Goal: Transaction & Acquisition: Purchase product/service

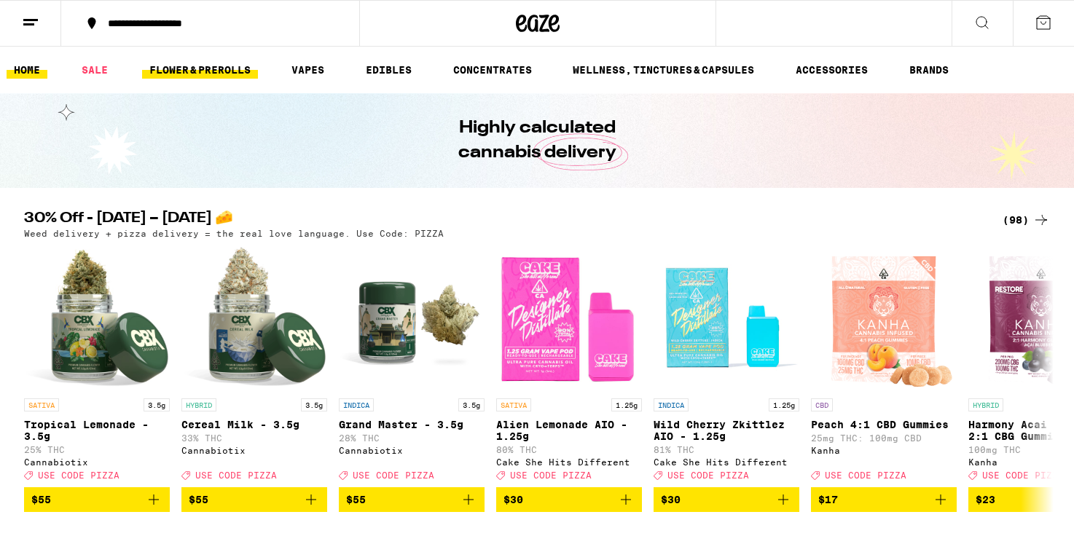
click at [230, 71] on link "FLOWER & PREROLLS" at bounding box center [200, 69] width 116 height 17
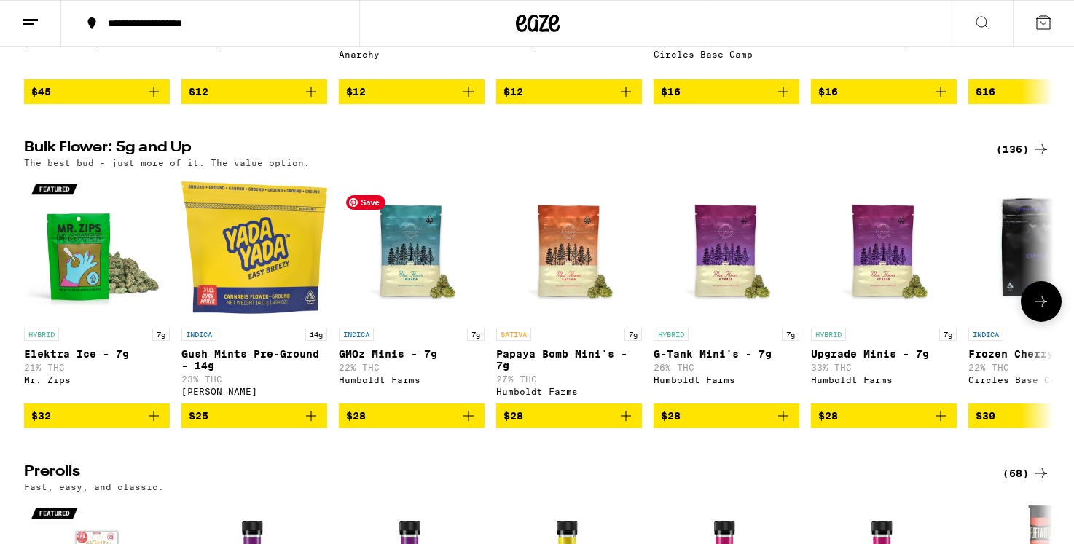
scroll to position [374, 0]
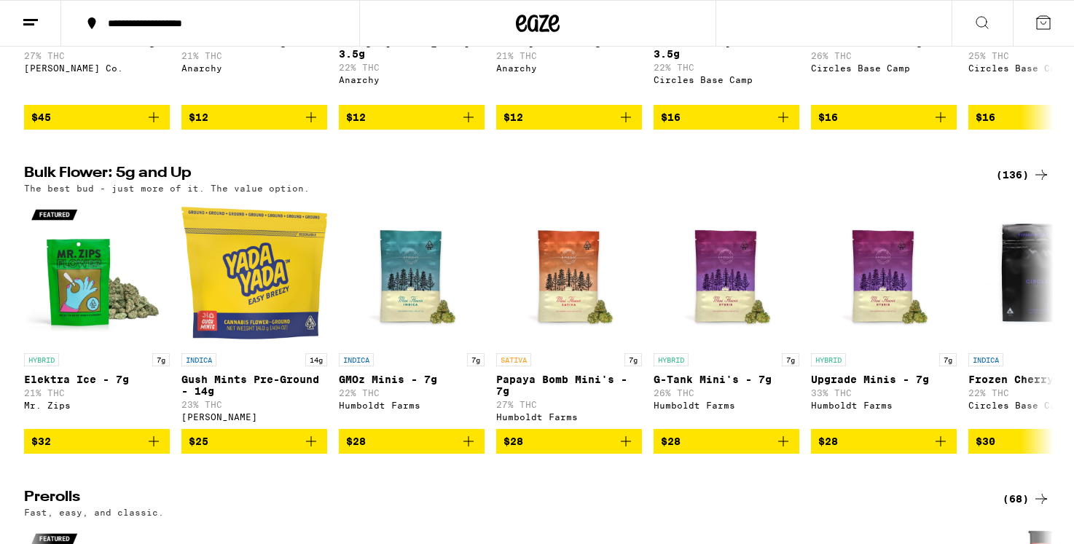
click at [1024, 184] on div "(136)" at bounding box center [1023, 174] width 54 height 17
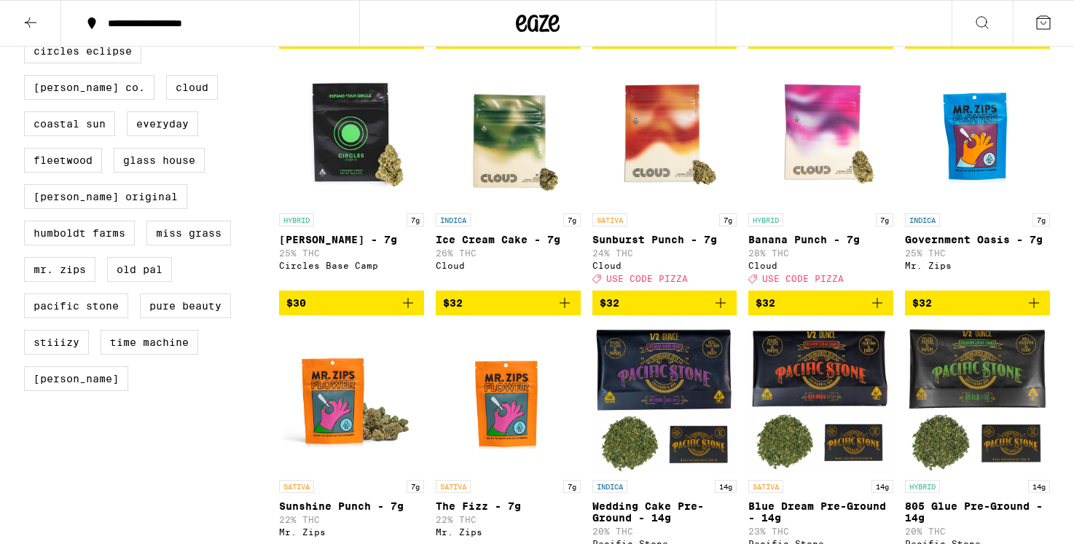
scroll to position [654, 0]
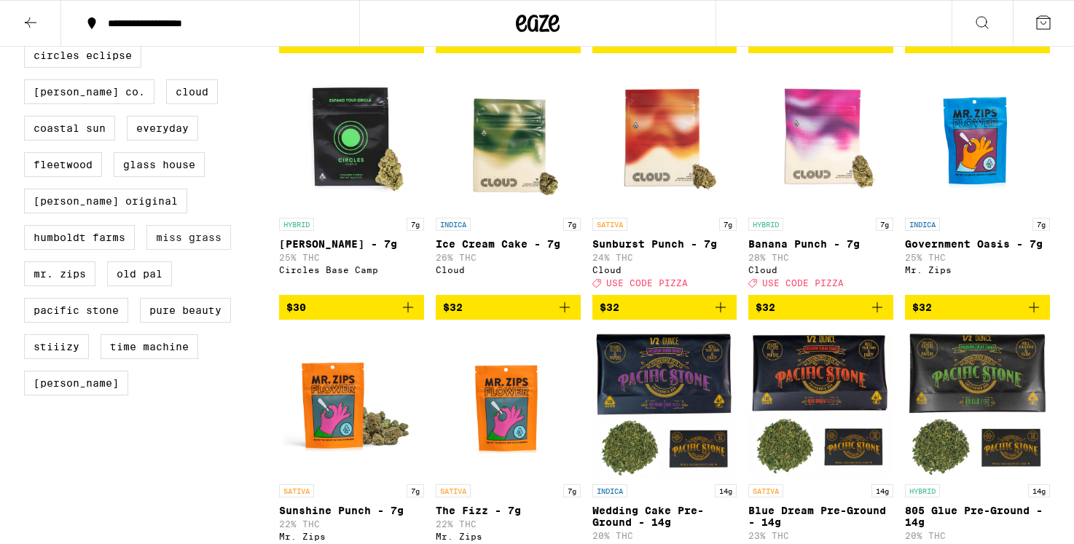
click at [207, 233] on label "Miss Grass" at bounding box center [188, 237] width 85 height 25
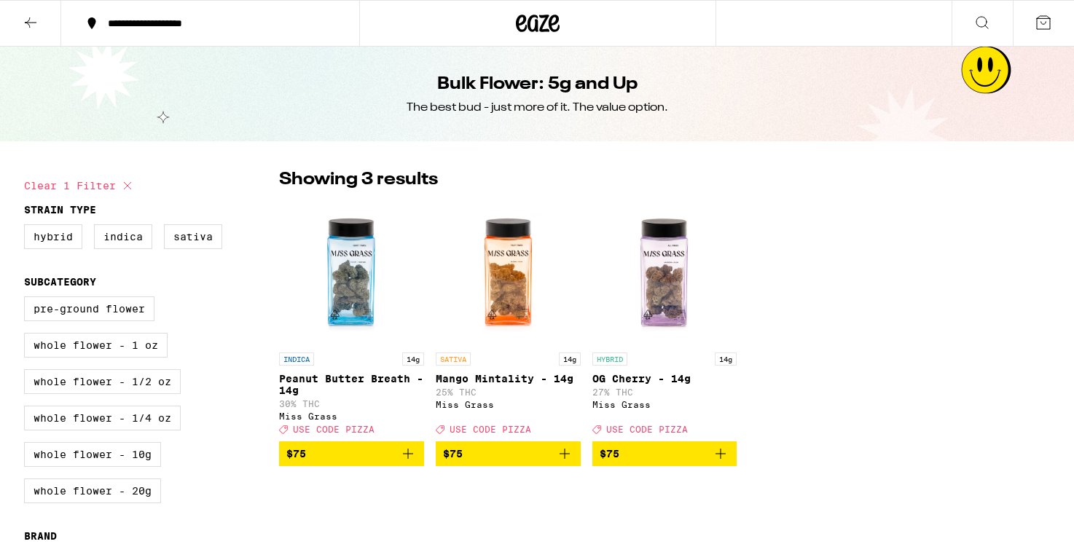
click at [128, 189] on icon at bounding box center [127, 185] width 17 height 17
checkbox input "false"
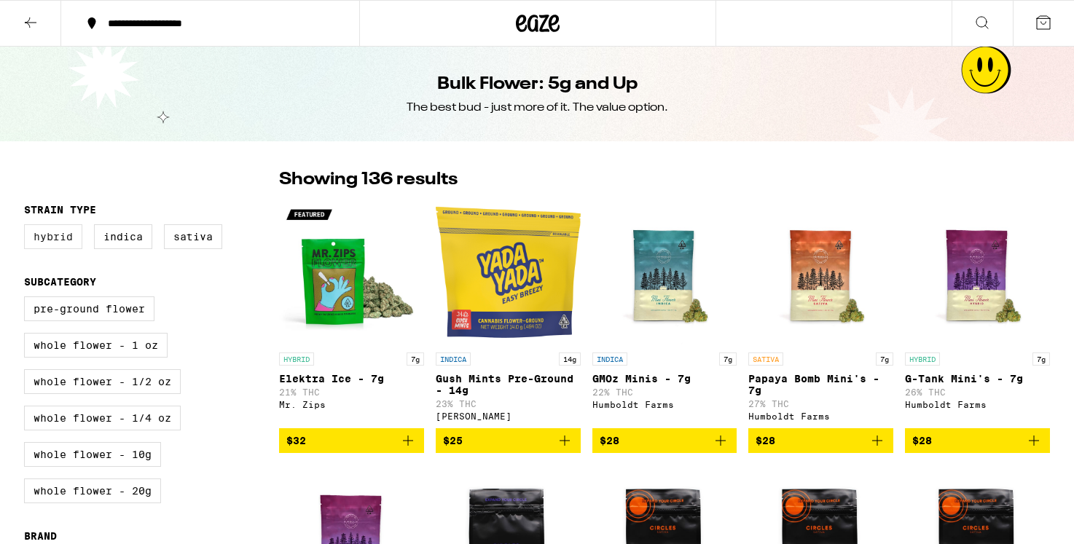
click at [56, 241] on label "Hybrid" at bounding box center [53, 236] width 58 height 25
click at [28, 227] on input "Hybrid" at bounding box center [27, 227] width 1 height 1
checkbox input "true"
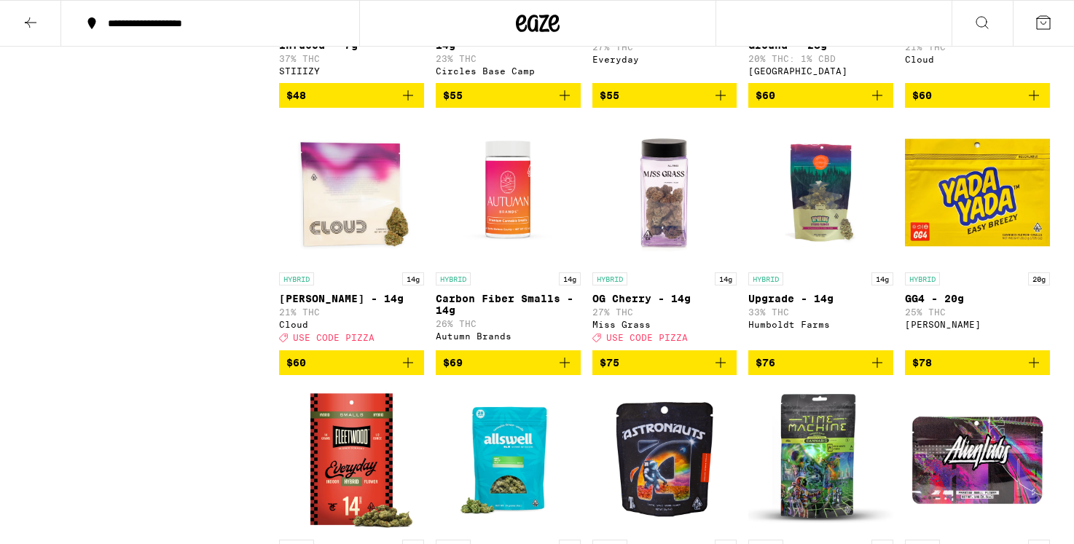
scroll to position [1143, 0]
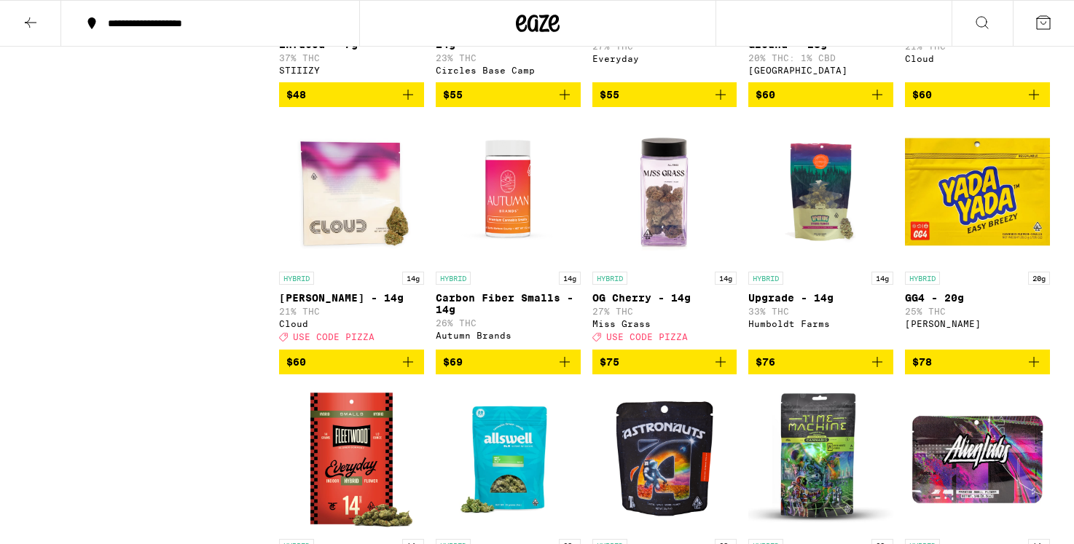
click at [408, 367] on icon "Add to bag" at bounding box center [408, 362] width 10 height 10
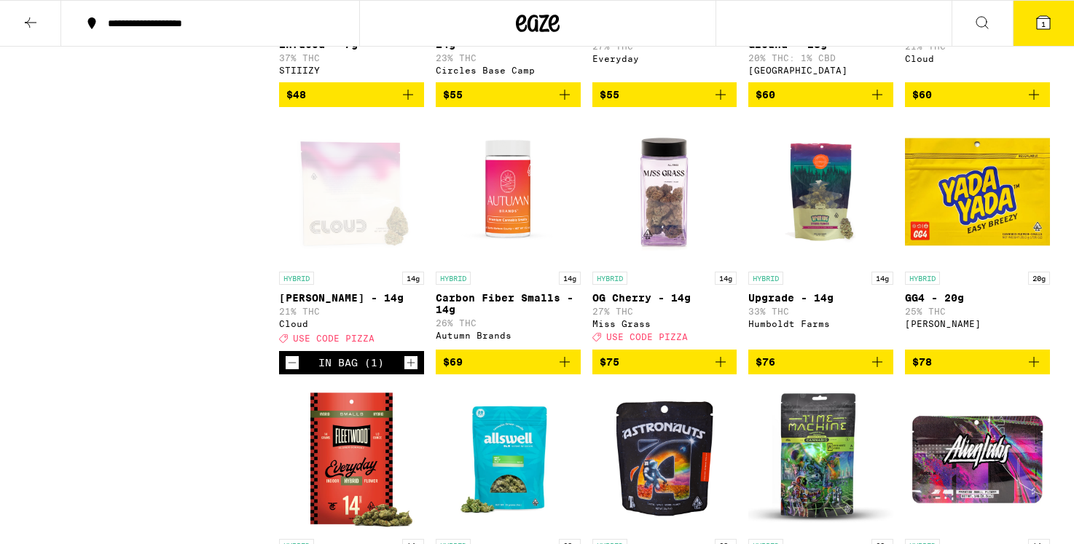
click at [1035, 19] on icon at bounding box center [1043, 22] width 17 height 17
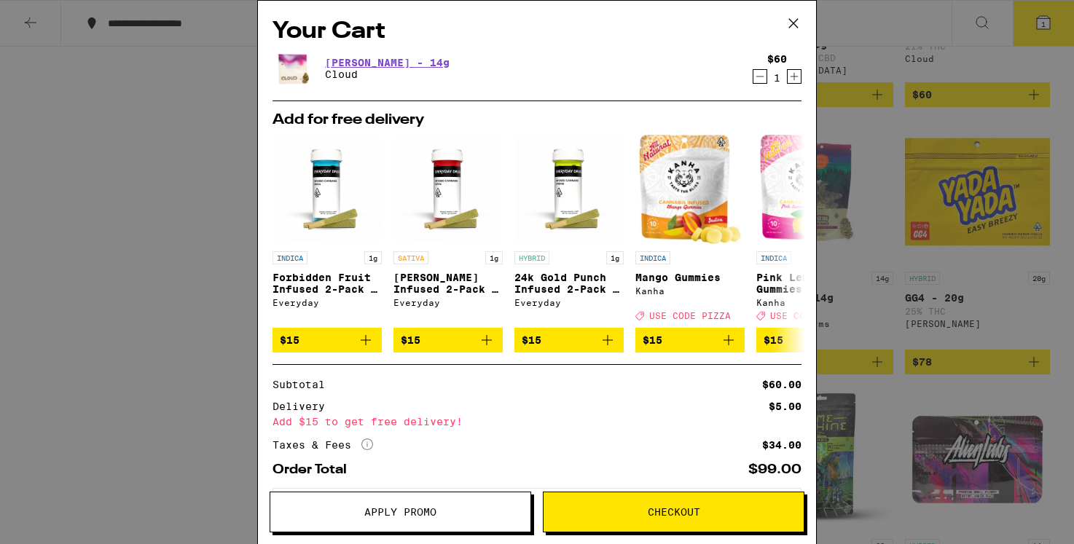
click at [794, 21] on icon at bounding box center [794, 23] width 22 height 22
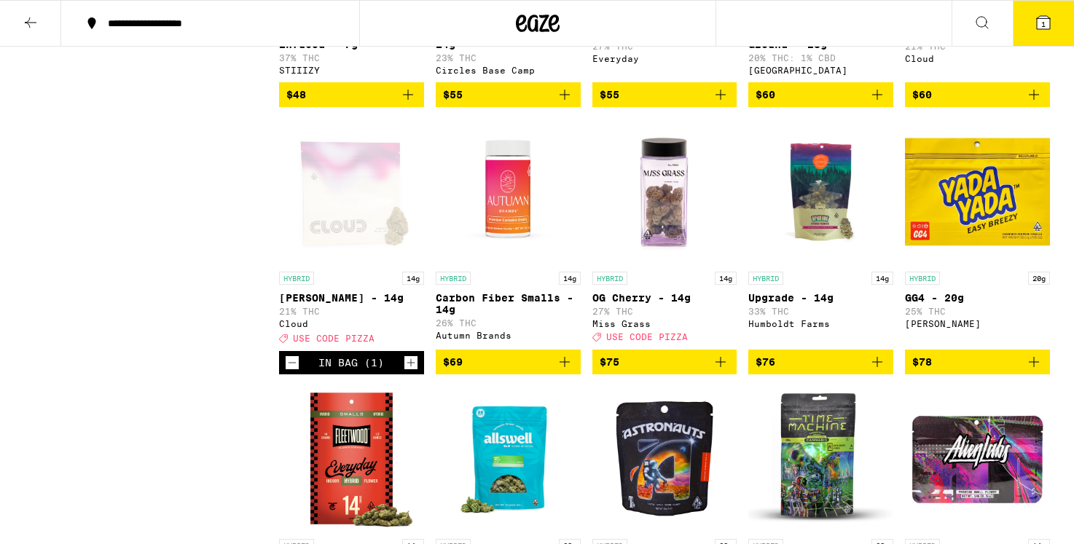
click at [343, 228] on div "Open page for Runtz - 14g from Cloud" at bounding box center [351, 192] width 145 height 146
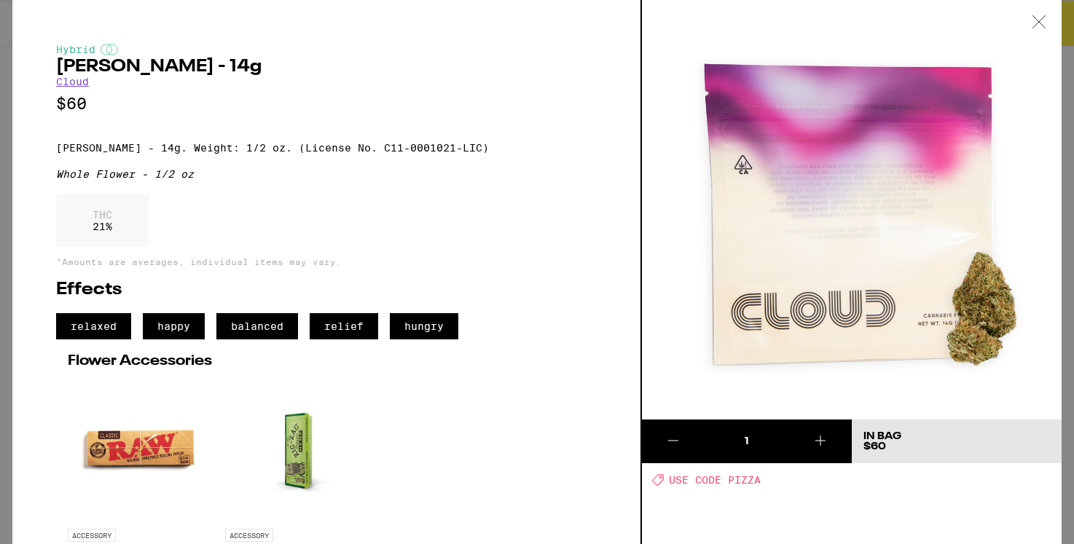
click at [1039, 23] on icon at bounding box center [1039, 21] width 15 height 13
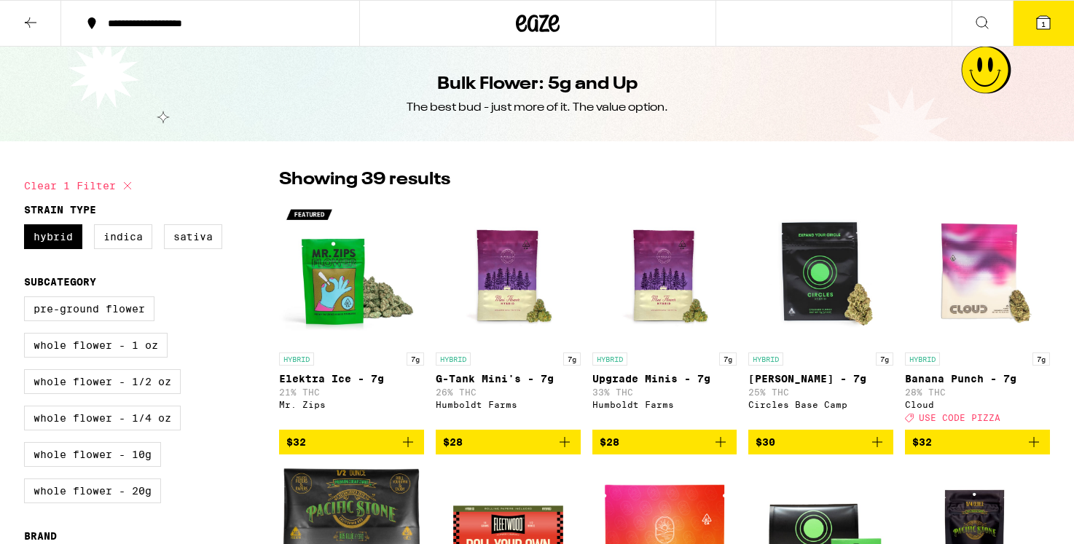
click at [544, 20] on icon at bounding box center [539, 23] width 22 height 17
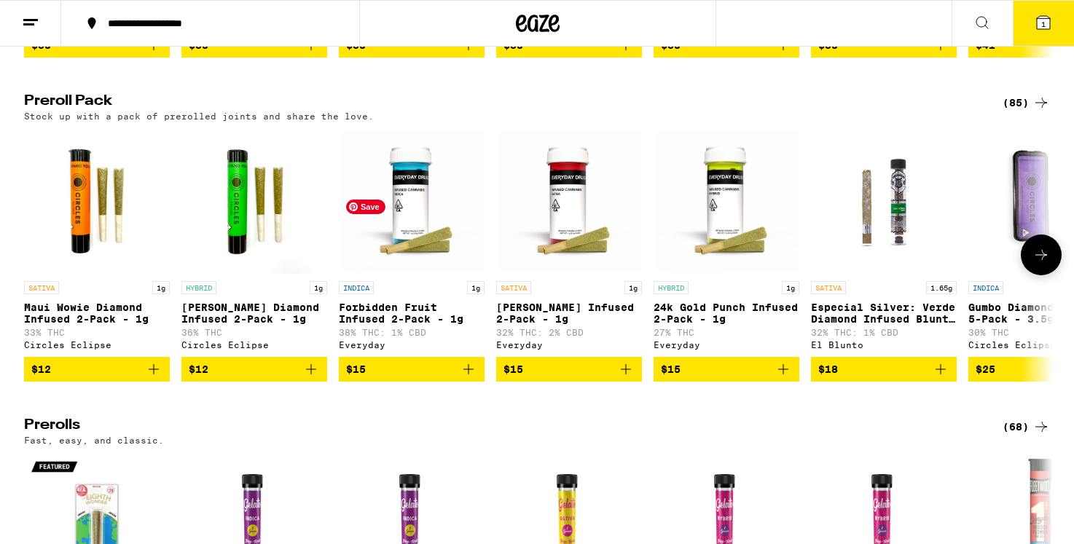
scroll to position [2876, 0]
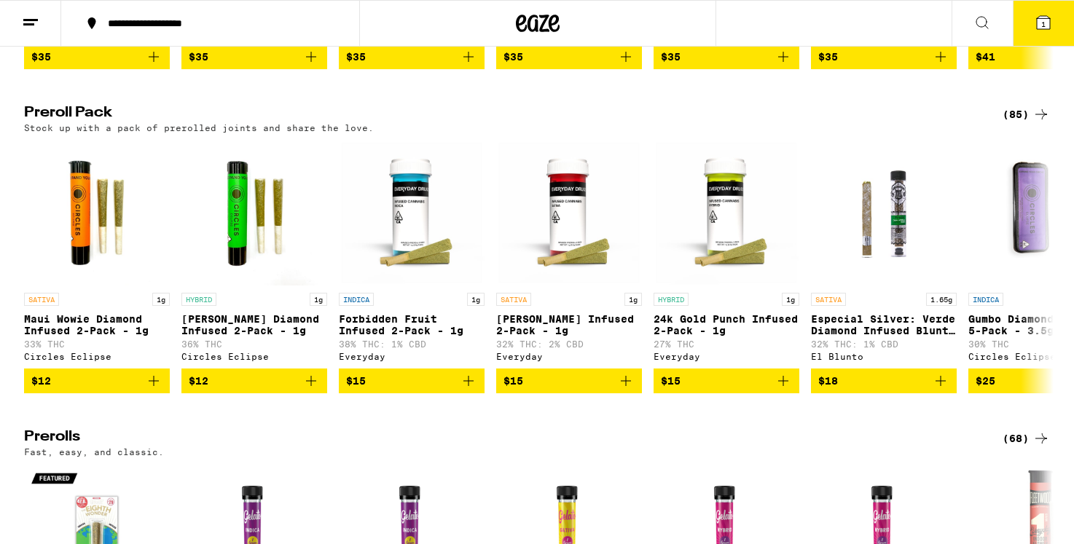
click at [1018, 123] on div "(85)" at bounding box center [1026, 114] width 47 height 17
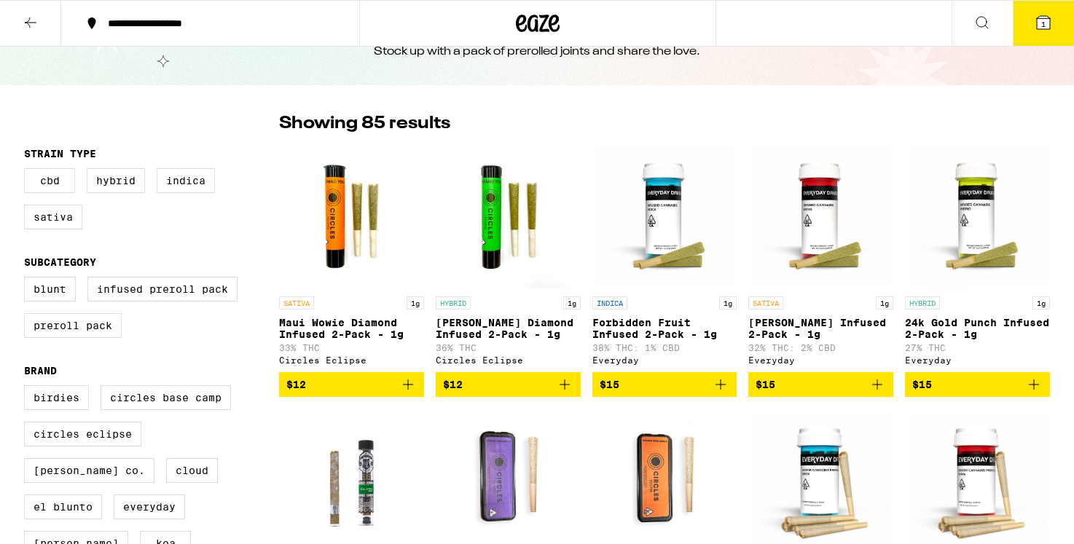
scroll to position [57, 0]
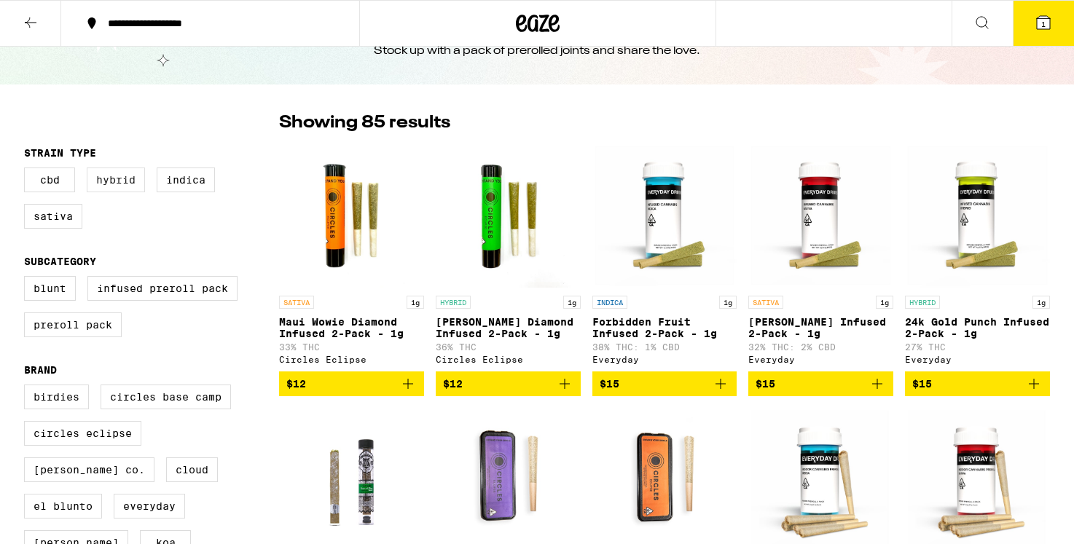
click at [121, 184] on label "Hybrid" at bounding box center [116, 180] width 58 height 25
click at [28, 171] on input "Hybrid" at bounding box center [27, 170] width 1 height 1
checkbox input "true"
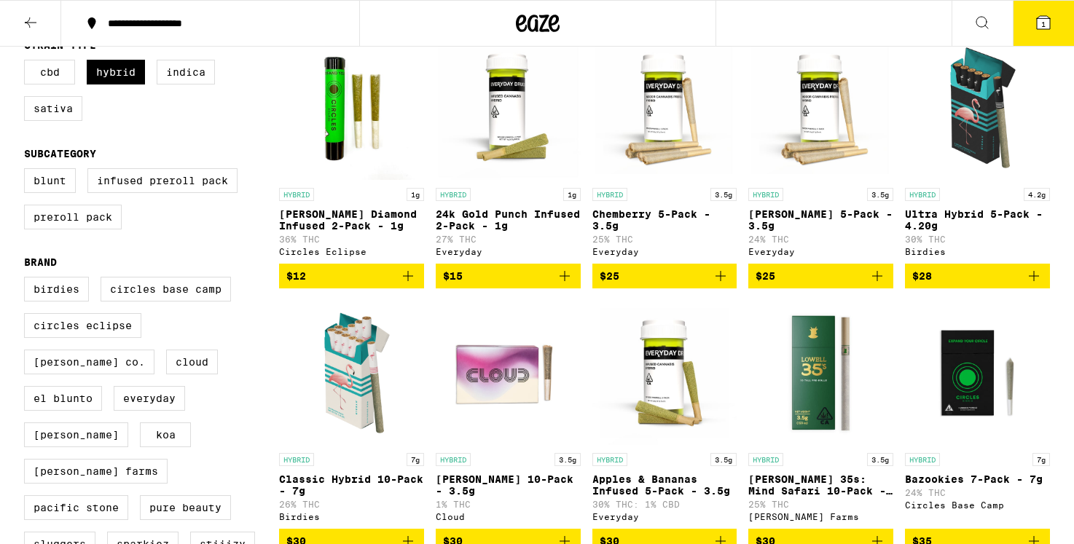
scroll to position [169, 0]
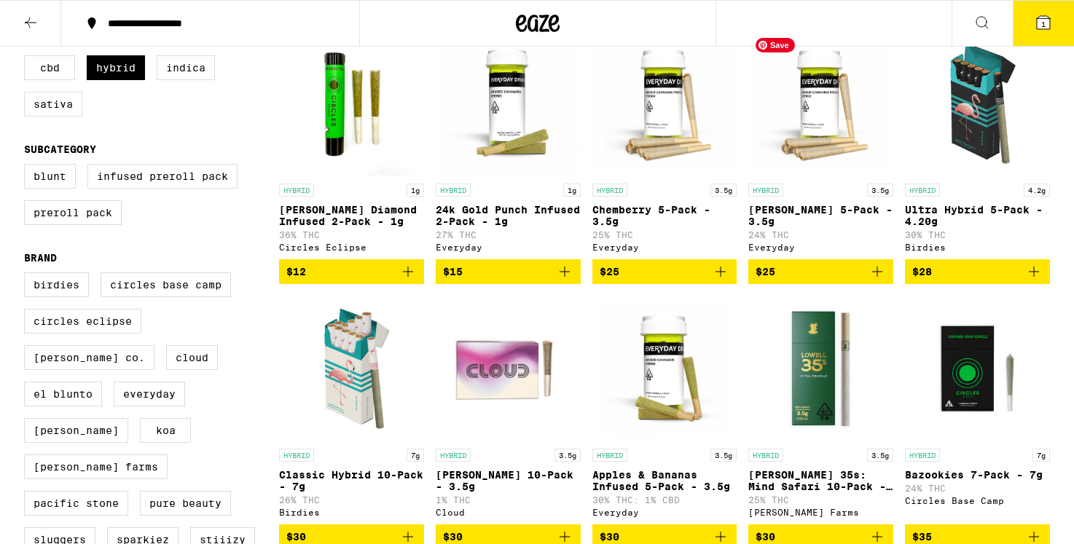
click at [821, 92] on img "Open page for Papaya Kush 5-Pack - 3.5g from Everyday" at bounding box center [820, 104] width 145 height 146
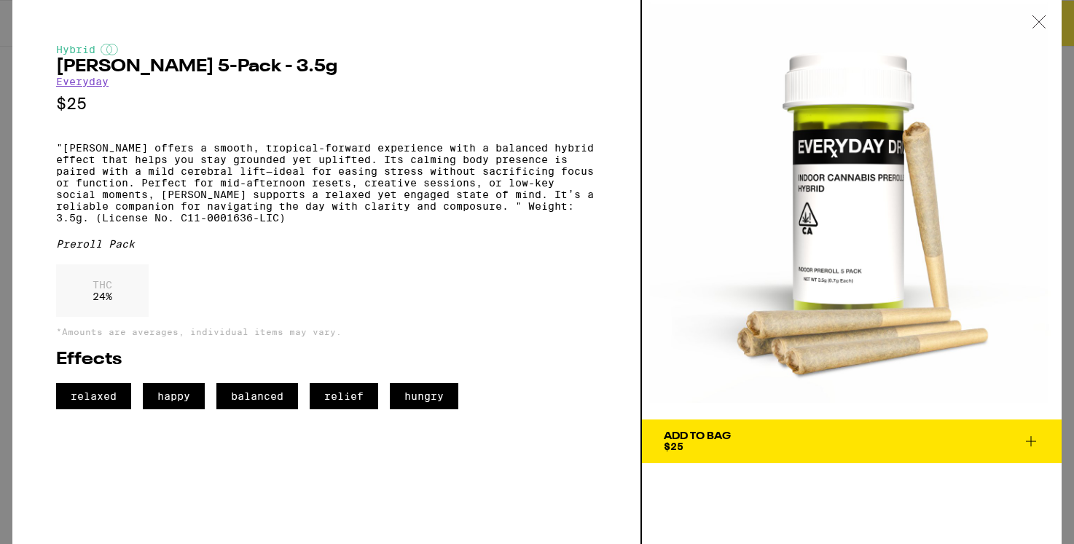
click at [1038, 20] on icon at bounding box center [1039, 21] width 15 height 13
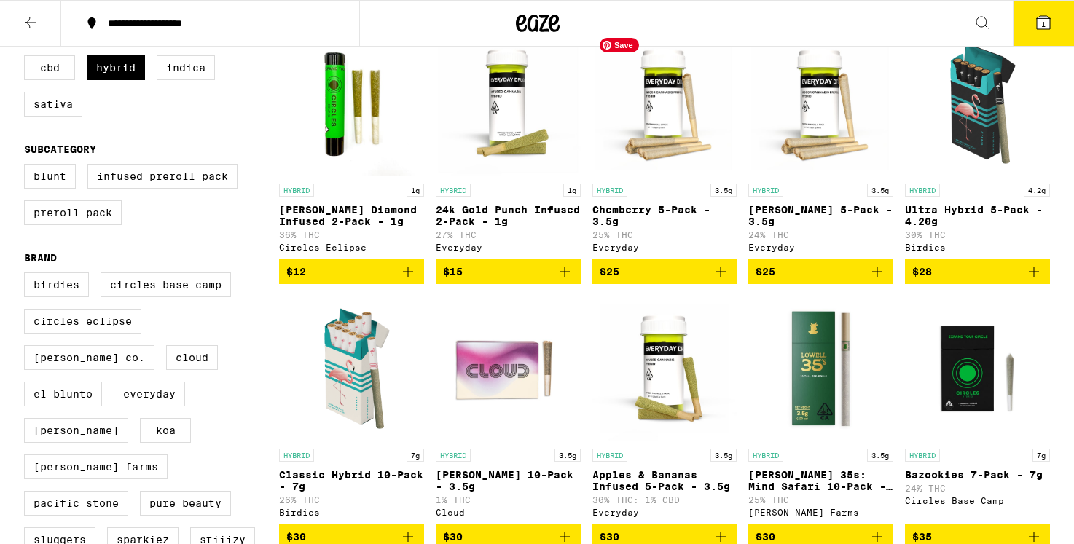
click at [668, 106] on img "Open page for Chemberry 5-Pack - 3.5g from Everyday" at bounding box center [664, 104] width 145 height 146
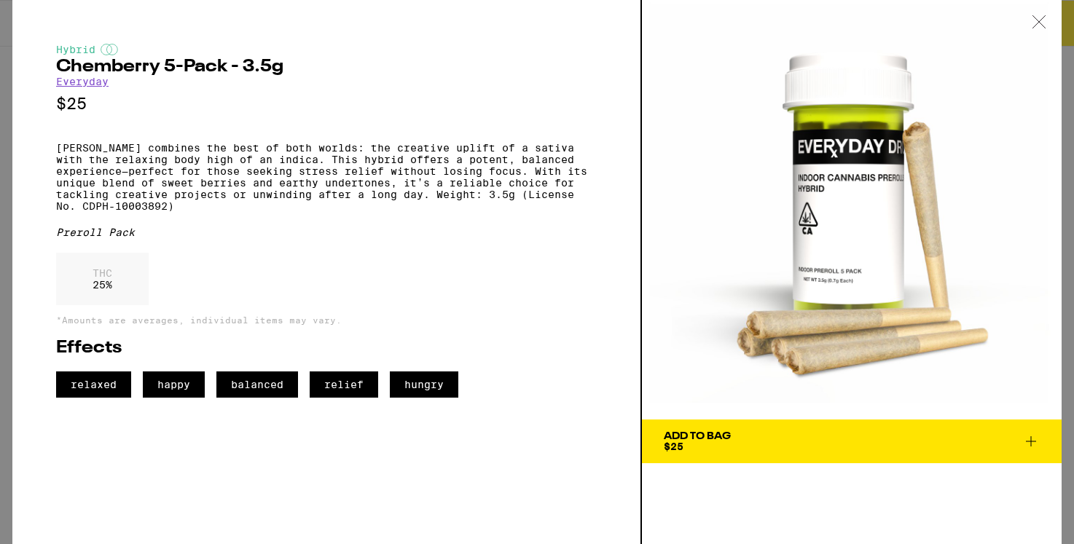
click at [1039, 23] on icon at bounding box center [1039, 21] width 12 height 12
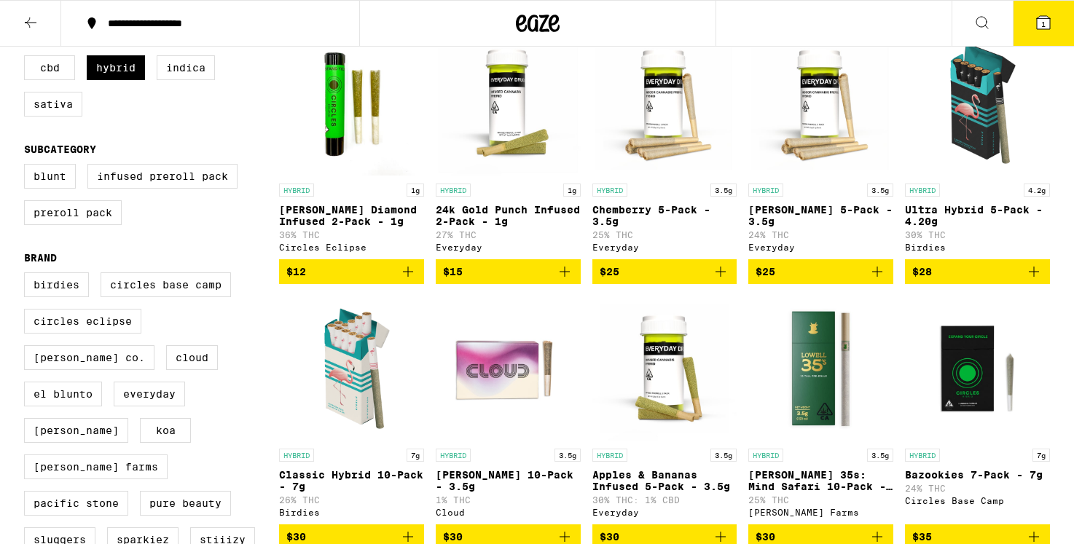
click at [721, 277] on icon "Add to bag" at bounding box center [721, 272] width 10 height 10
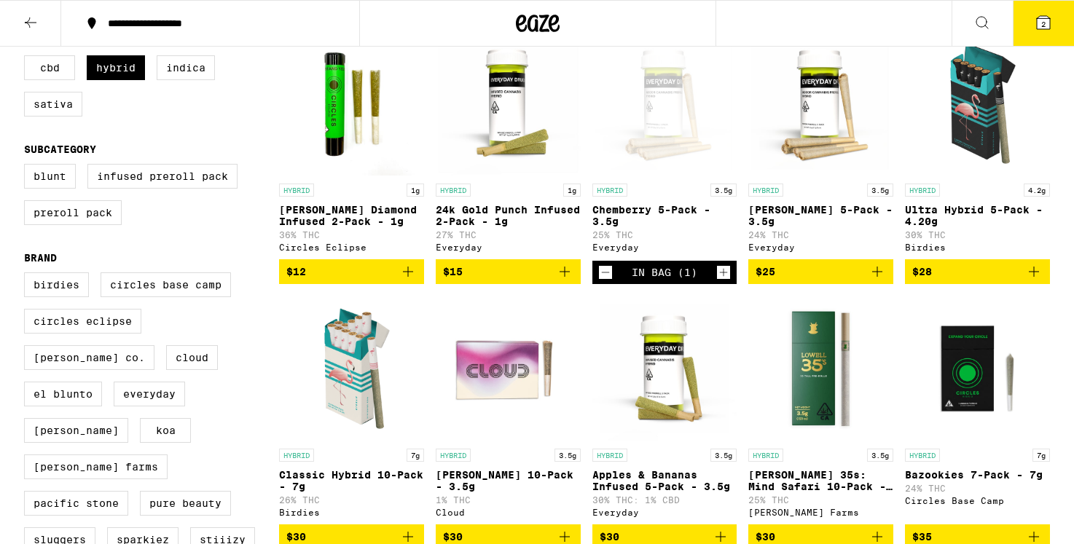
click at [1044, 21] on span "2" at bounding box center [1043, 24] width 4 height 9
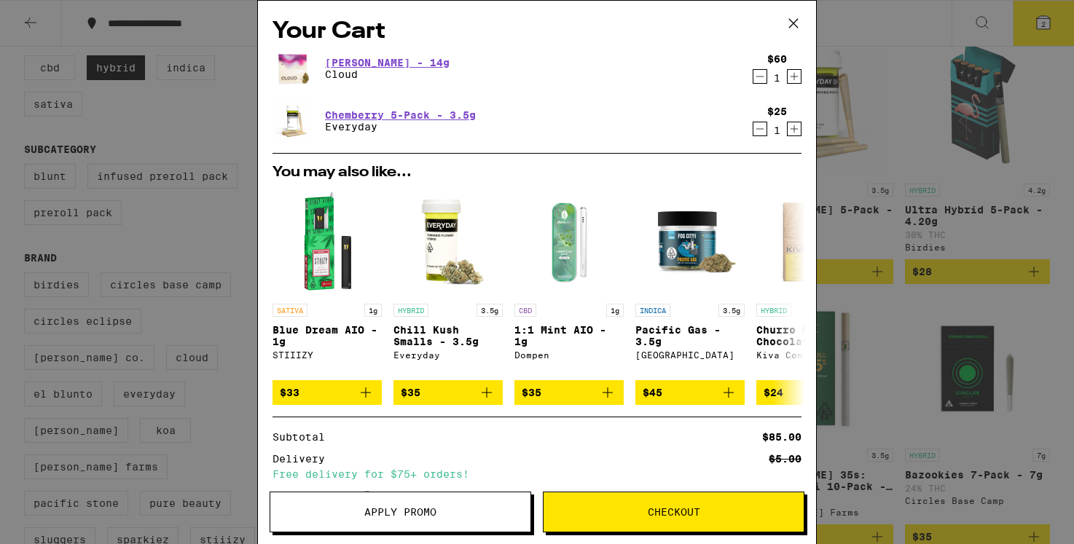
click at [388, 512] on span "Apply Promo" at bounding box center [400, 512] width 72 height 10
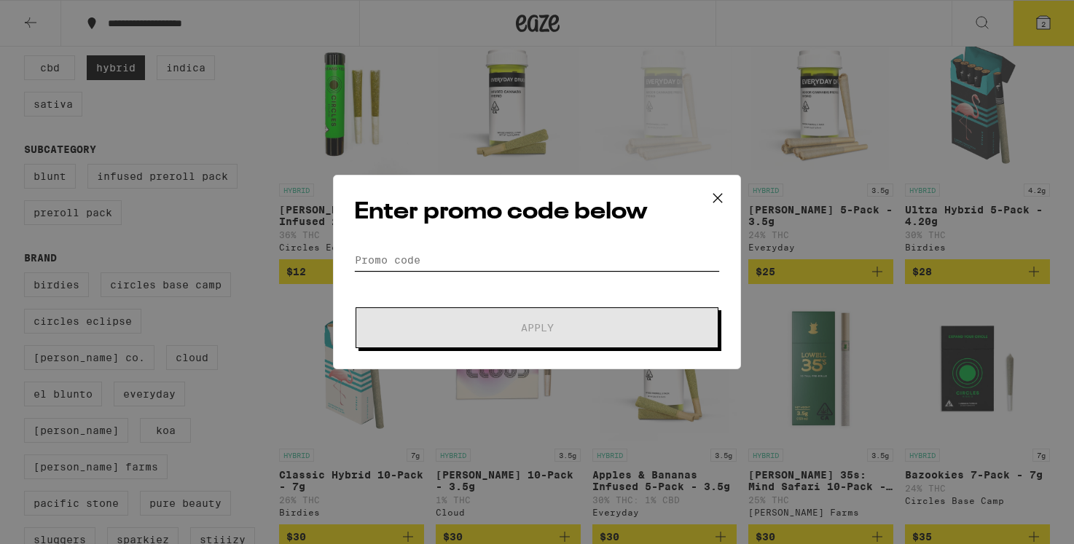
click at [420, 260] on input "Promo Code" at bounding box center [537, 260] width 366 height 22
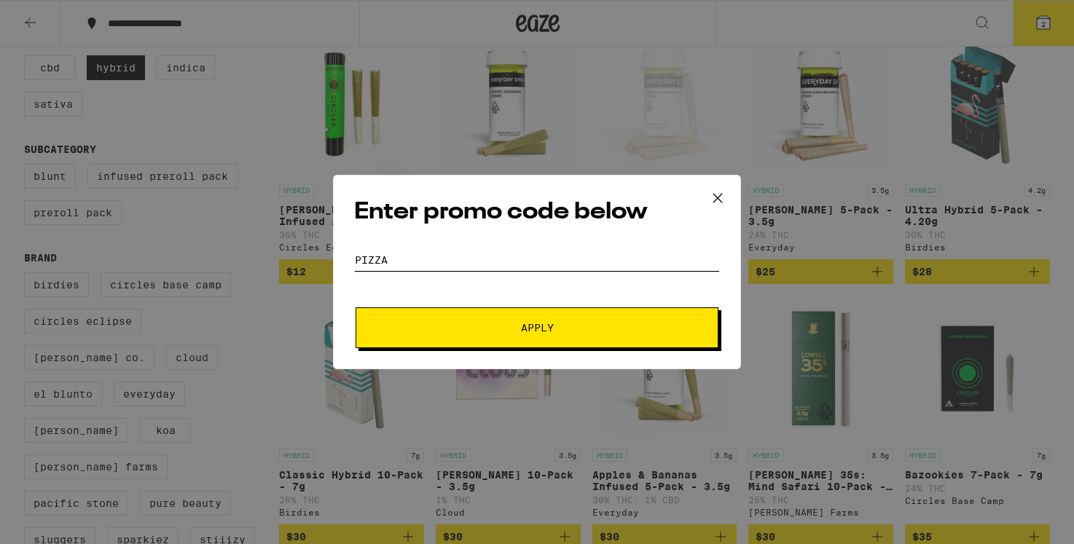
type input "pizza"
click at [526, 336] on button "Apply" at bounding box center [537, 328] width 363 height 41
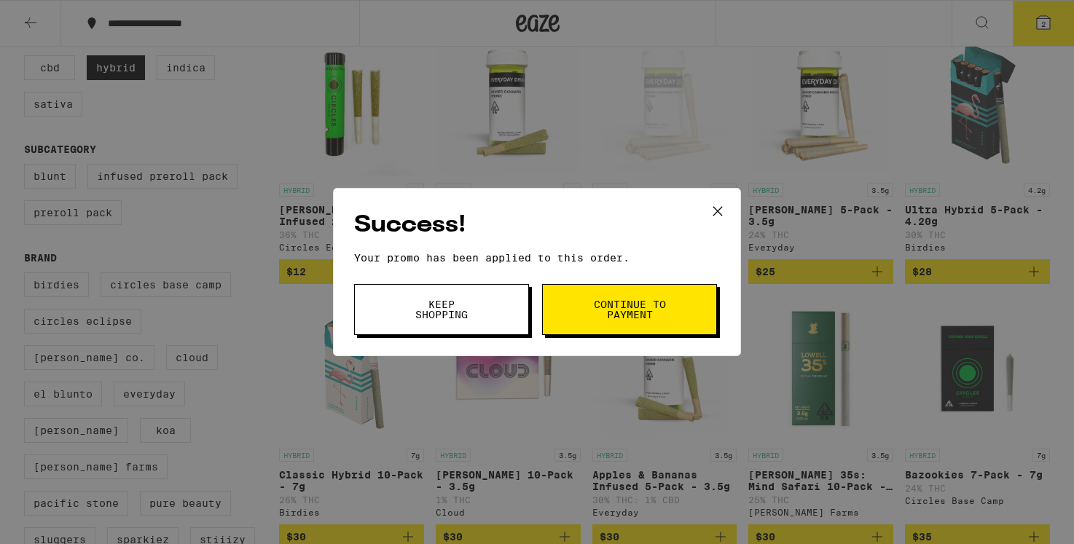
click at [633, 306] on span "Continue to payment" at bounding box center [629, 310] width 74 height 20
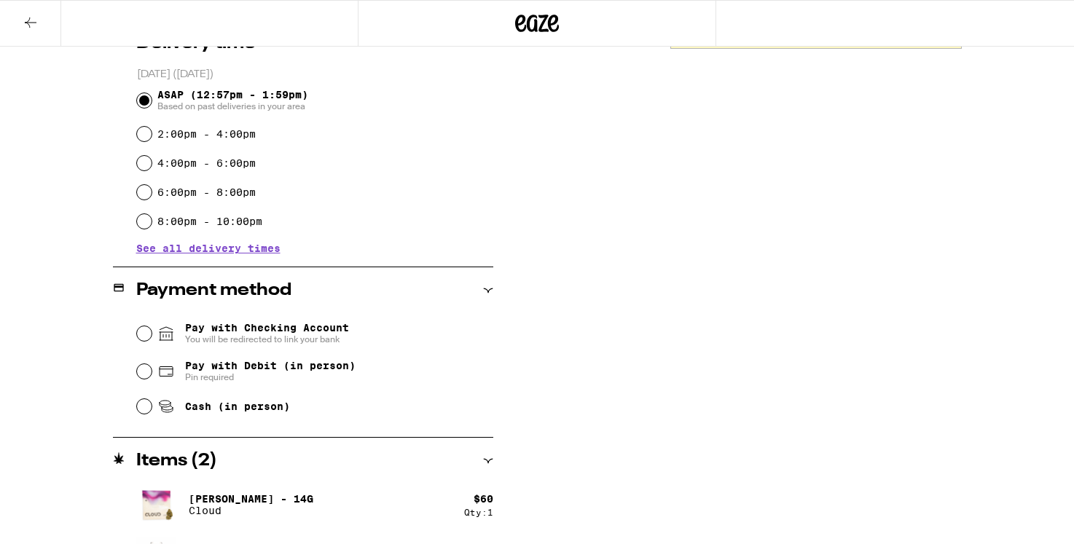
scroll to position [388, 0]
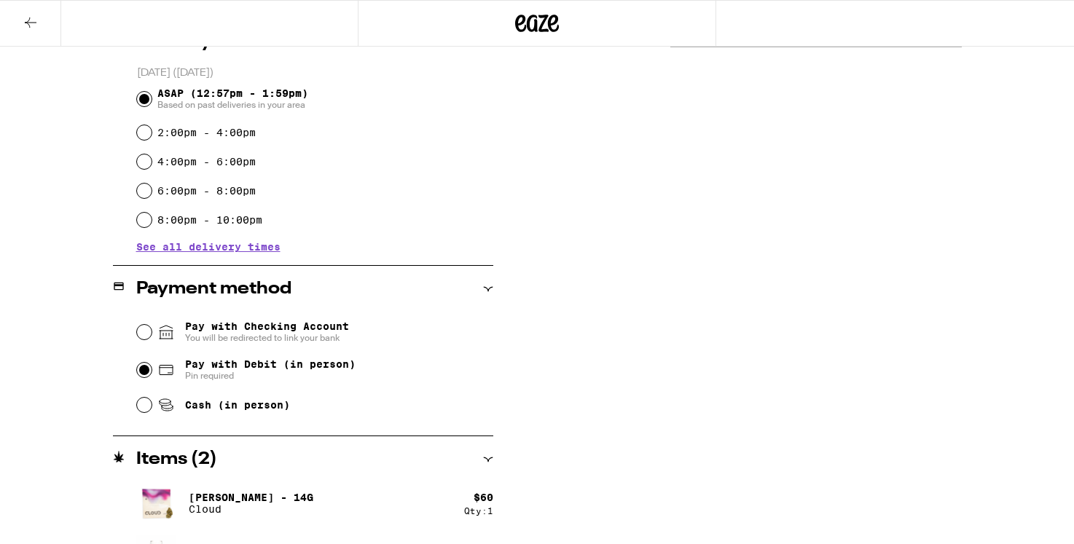
click at [145, 373] on input "Pay with Debit (in person) Pin required" at bounding box center [144, 370] width 15 height 15
radio input "true"
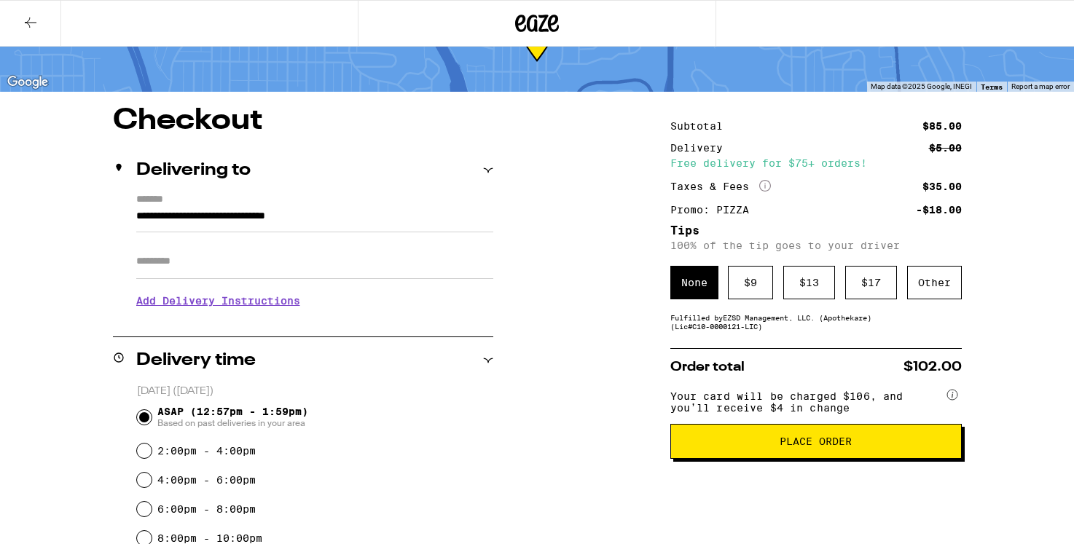
scroll to position [69, 0]
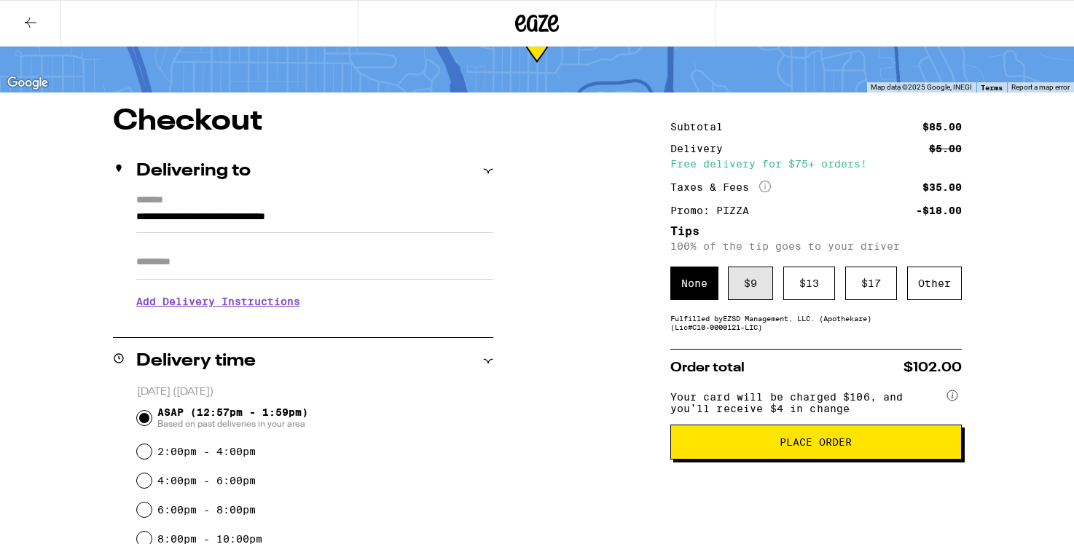
click at [761, 292] on div "$ 9" at bounding box center [750, 284] width 45 height 34
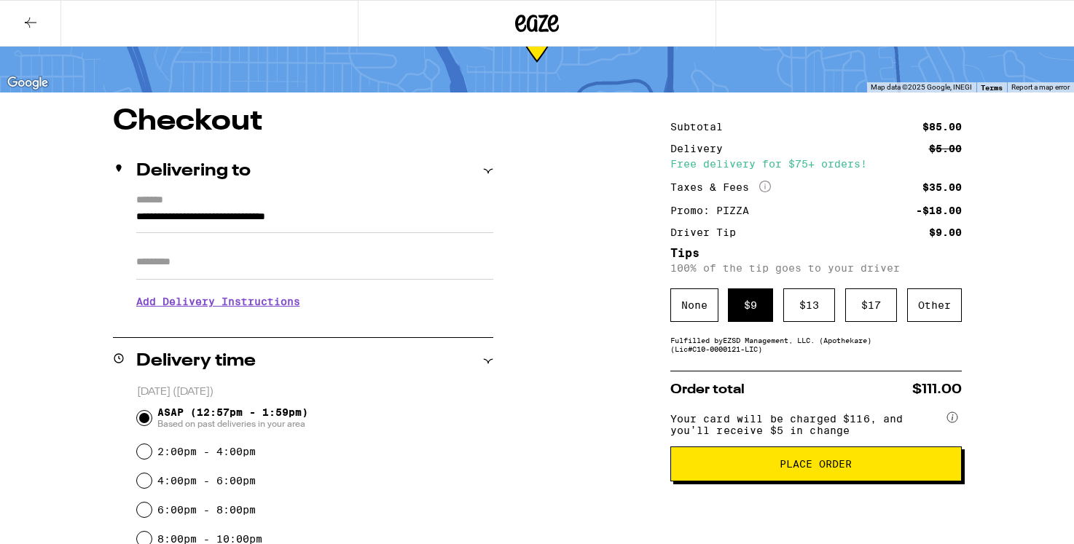
click at [822, 469] on span "Place Order" at bounding box center [816, 464] width 72 height 10
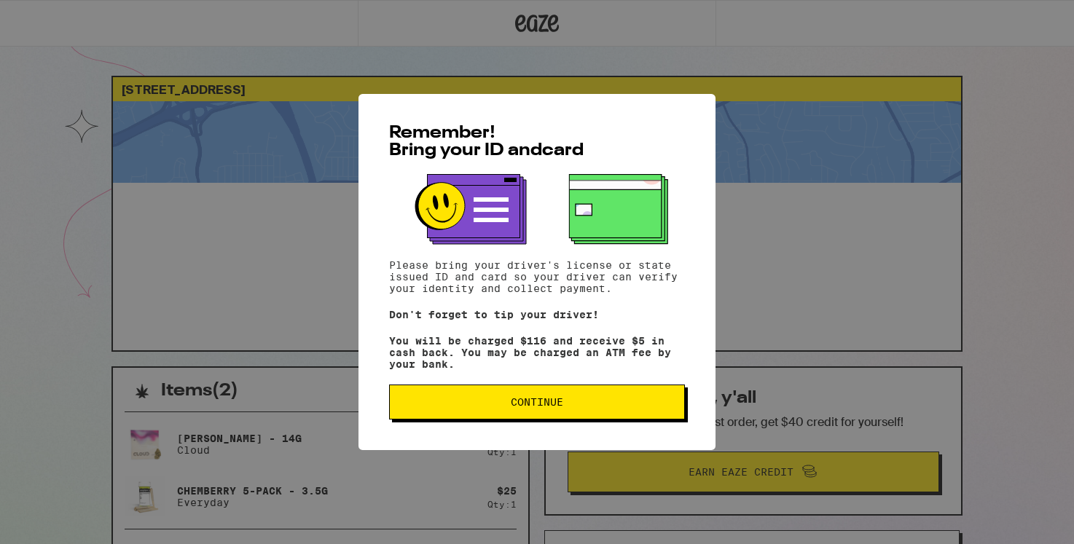
click at [631, 414] on button "Continue" at bounding box center [537, 402] width 296 height 35
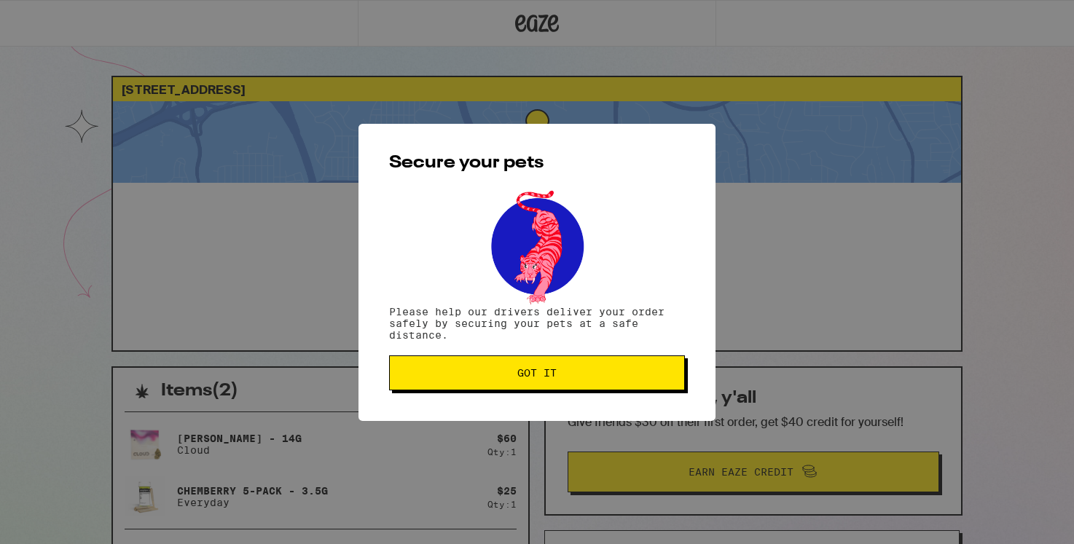
click at [563, 375] on span "Got it" at bounding box center [537, 373] width 271 height 10
